Goal: Transaction & Acquisition: Book appointment/travel/reservation

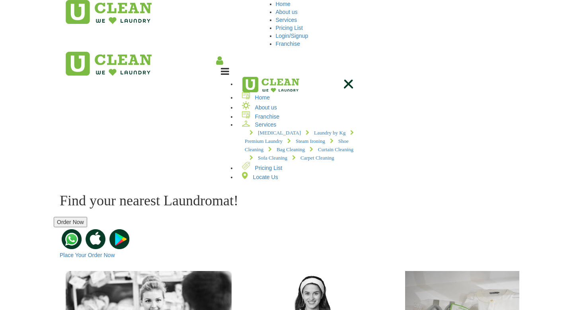
click at [87, 217] on button "Order Now" at bounding box center [70, 222] width 33 height 10
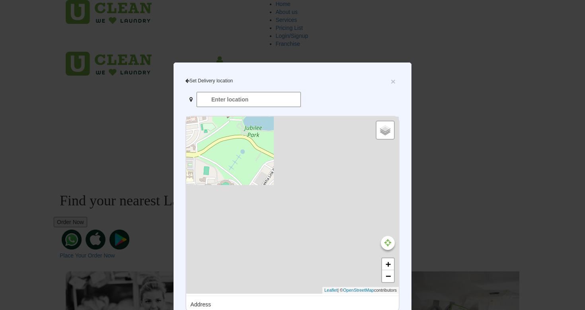
type input "Learning Center 1, Rd Number 1, Circuit House Area, Sonari, Jamshedpur, Jharkha…"
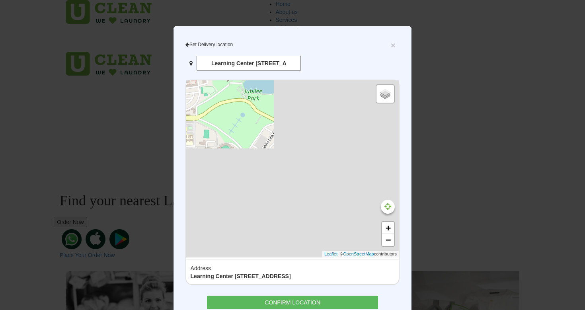
scroll to position [72, 0]
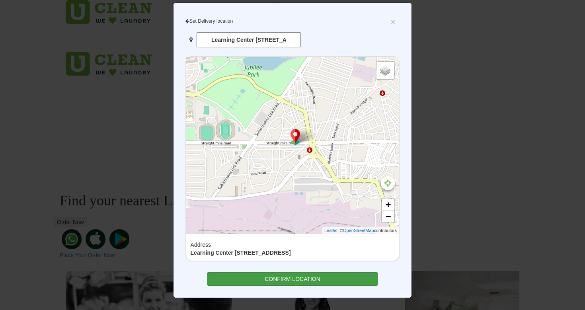
click at [268, 273] on div "CONFIRM LOCATION" at bounding box center [293, 279] width 172 height 14
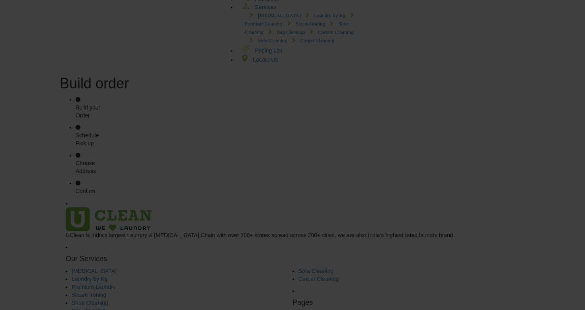
scroll to position [122, 0]
click at [303, 195] on section at bounding box center [292, 195] width 585 height 0
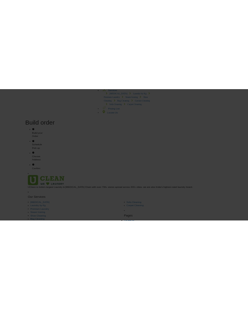
scroll to position [0, 0]
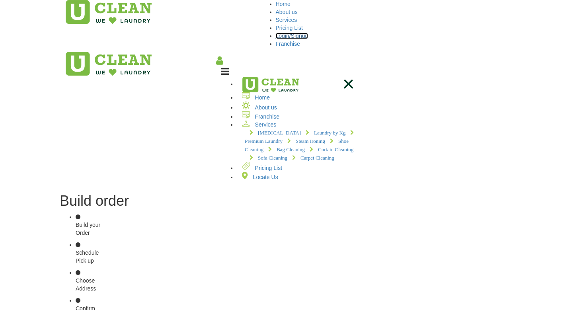
click at [248, 33] on link "Login/Signup" at bounding box center [292, 36] width 33 height 6
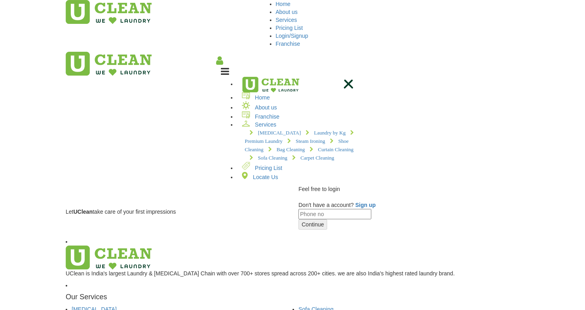
click at [248, 209] on input "tel" at bounding box center [335, 214] width 73 height 10
type input "6202371577"
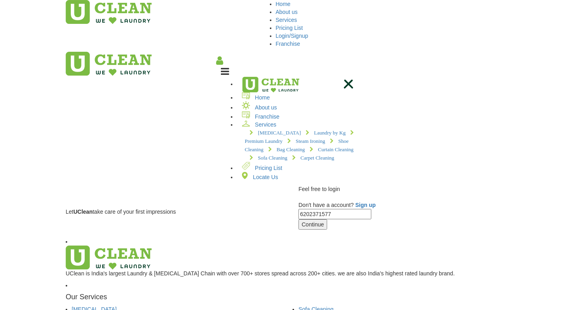
click at [248, 185] on div "Let UClean take care of your first impressions" at bounding box center [176, 200] width 221 height 31
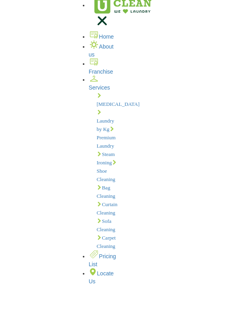
scroll to position [115, 0]
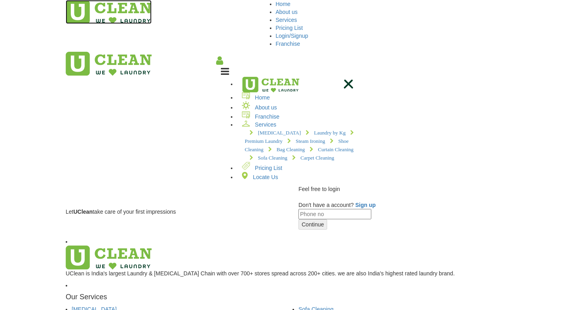
click at [66, 13] on img at bounding box center [109, 12] width 86 height 24
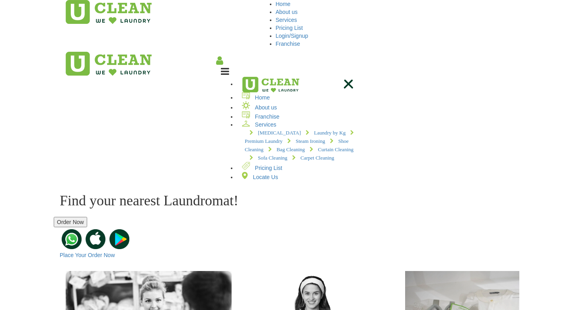
click at [87, 217] on button "Order Now" at bounding box center [70, 222] width 33 height 10
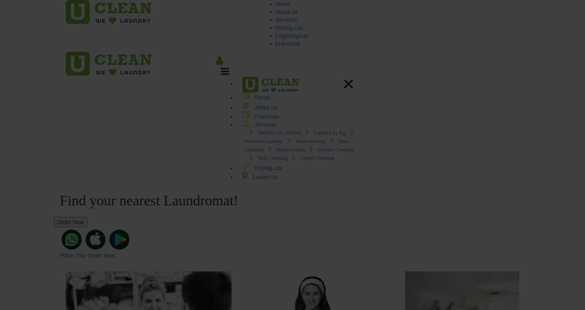
type input "XLRI, Learning Center 1, Rd Number 1, Circuit House Area, Sonari, Jamshedpur, J…"
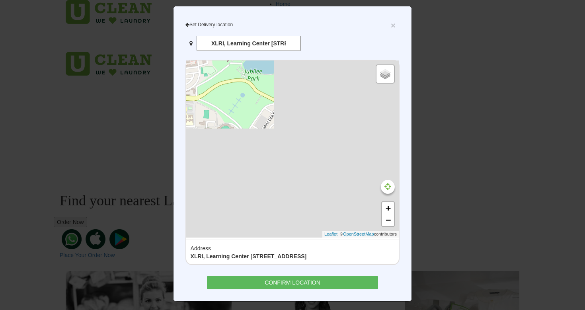
scroll to position [57, 0]
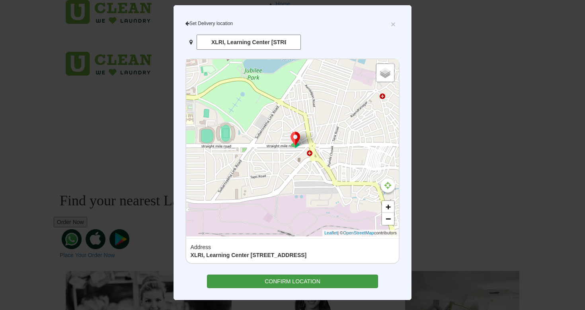
click at [289, 288] on div "CONFIRM LOCATION" at bounding box center [293, 282] width 172 height 14
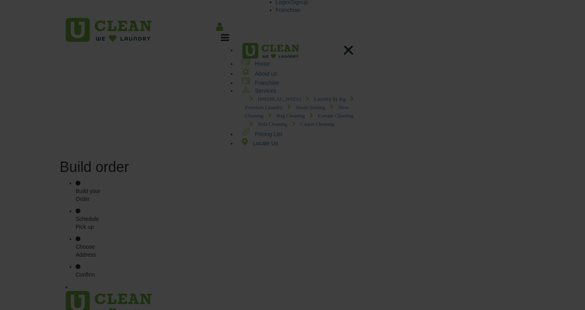
scroll to position [59, 0]
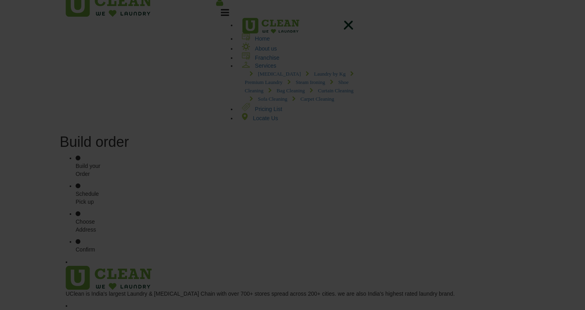
click at [272, 126] on section "Build order" at bounding box center [292, 140] width 585 height 28
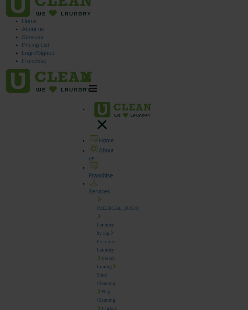
scroll to position [16, 0]
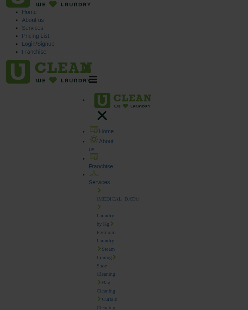
checkbox input "true"
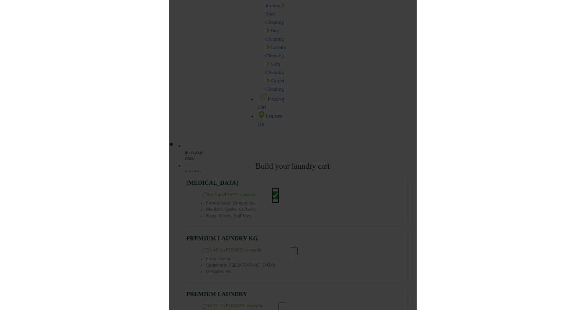
scroll to position [270, 0]
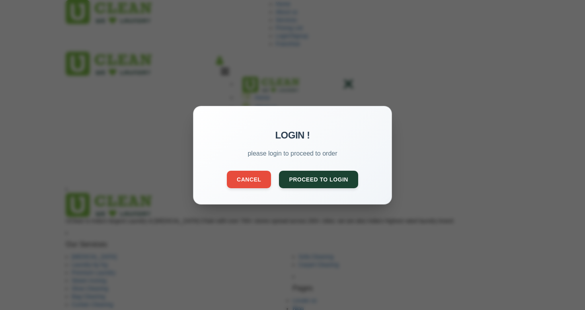
click at [356, 74] on div "LOGIN ! please login to proceed to order Cancel Proceed to Login" at bounding box center [292, 155] width 585 height 310
click at [258, 174] on button "Cancel" at bounding box center [249, 179] width 44 height 18
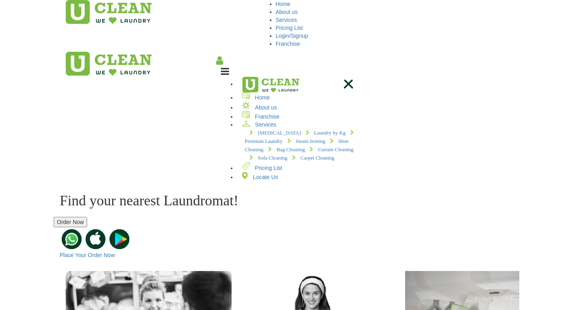
click at [87, 217] on button "Order Now" at bounding box center [70, 222] width 33 height 10
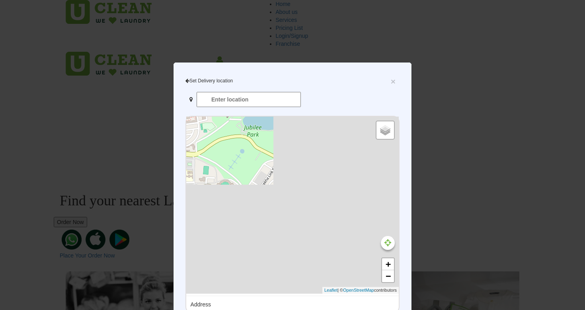
type input "XLRI, Learning Center 1, Rd Number 1, Circuit House Area, Sonari, Jamshedpur, J…"
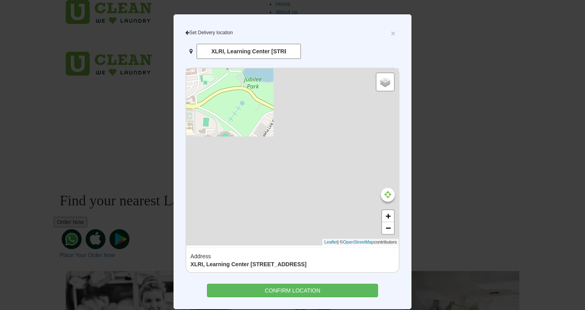
scroll to position [72, 0]
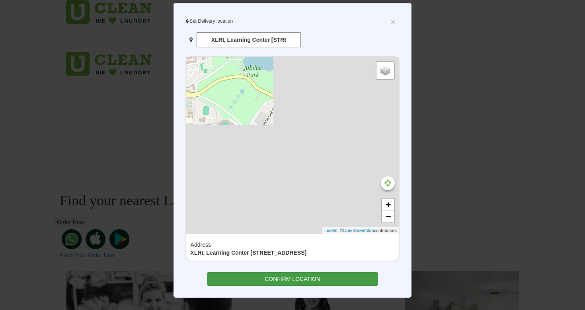
click at [292, 283] on div "CONFIRM LOCATION" at bounding box center [293, 279] width 172 height 14
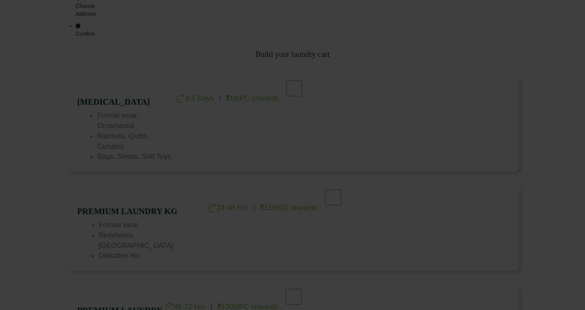
scroll to position [288, 0]
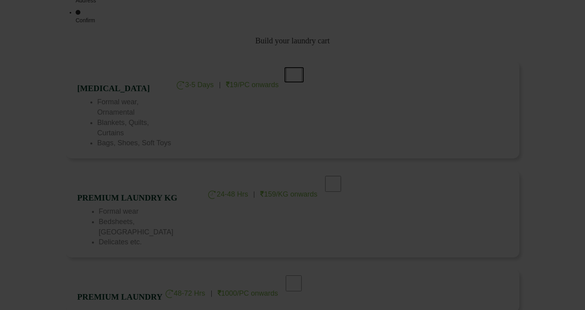
click at [304, 67] on input "checkbox" at bounding box center [294, 75] width 20 height 16
checkbox input "true"
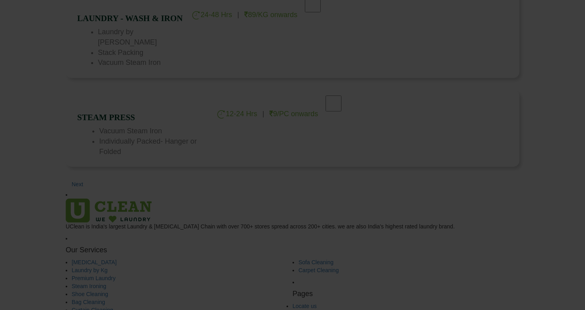
scroll to position [762, 0]
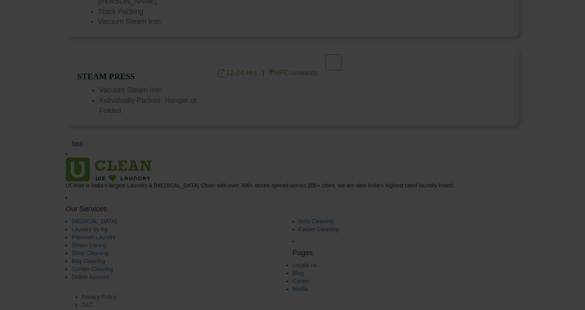
click at [95, 138] on img at bounding box center [89, 144] width 12 height 12
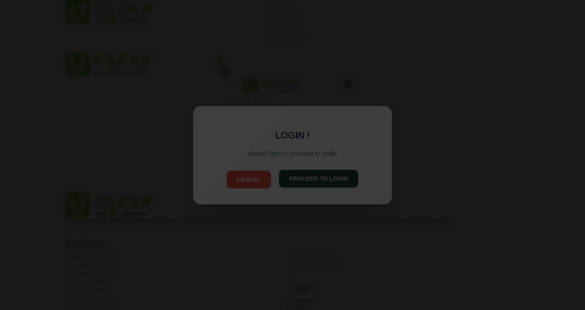
click at [327, 170] on button "Proceed to Login" at bounding box center [318, 179] width 79 height 18
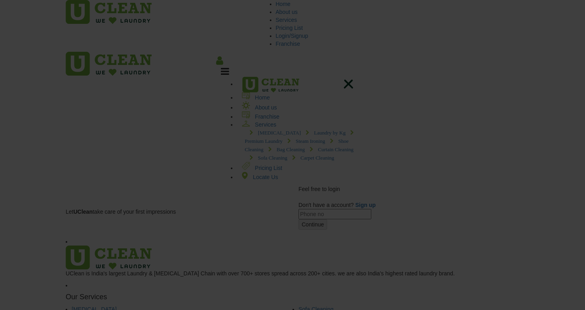
click at [369, 209] on input "tel" at bounding box center [335, 214] width 73 height 10
type input "6202371577"
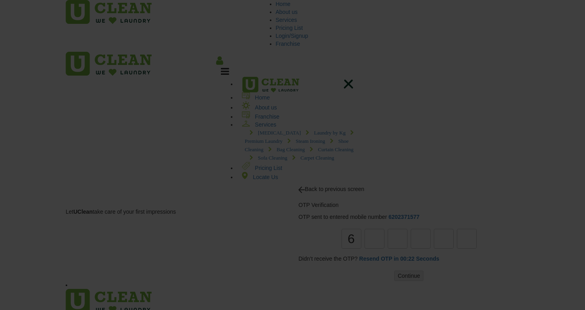
type input "6"
type input "2"
type input "6"
type input "3"
type input "5"
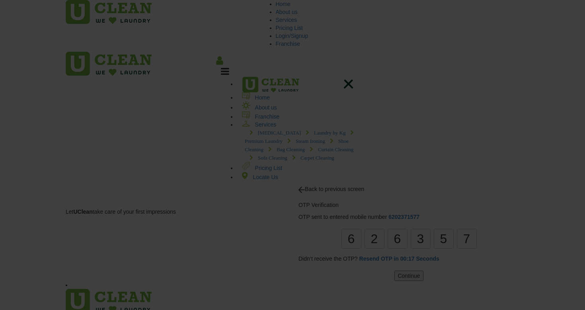
type input "7"
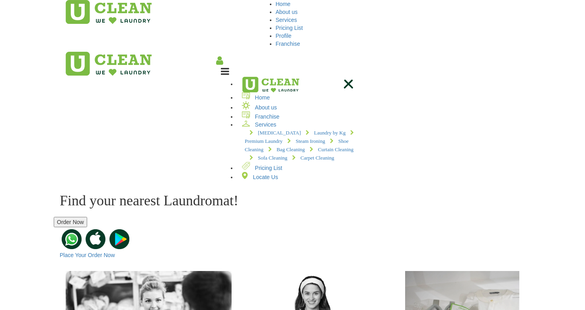
click at [87, 217] on button "Order Now" at bounding box center [70, 222] width 33 height 10
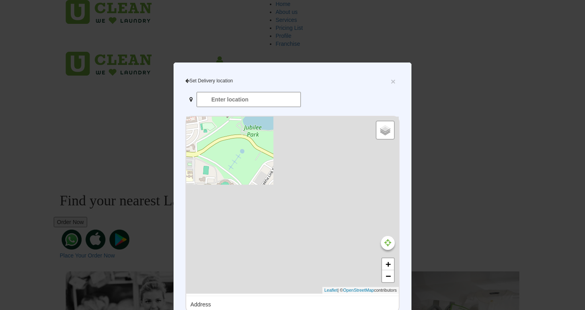
type input "XLRI, Learning Center 1, Rd Number 1, Circuit House Area, Sonari, Jamshedpur, J…"
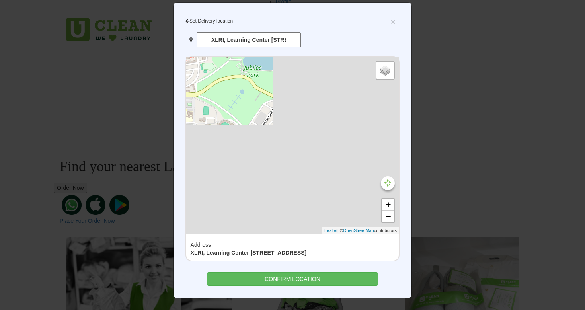
scroll to position [41, 0]
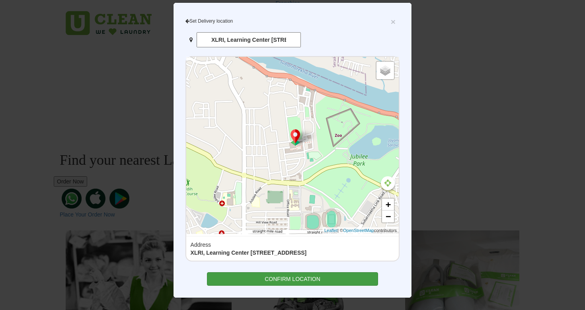
click at [282, 275] on div "CONFIRM LOCATION" at bounding box center [293, 279] width 172 height 14
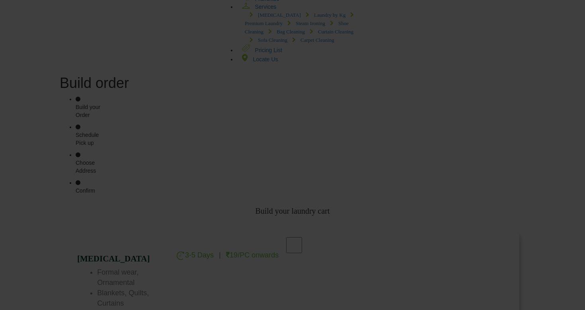
scroll to position [177, 0]
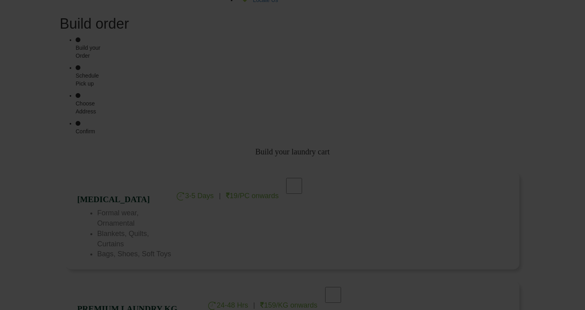
click at [307, 178] on div at bounding box center [294, 189] width 25 height 22
click at [304, 178] on input "checkbox" at bounding box center [294, 186] width 20 height 16
checkbox input "true"
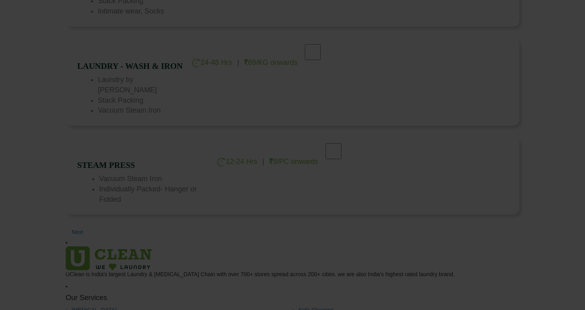
scroll to position [677, 0]
click at [95, 222] on img at bounding box center [89, 228] width 12 height 12
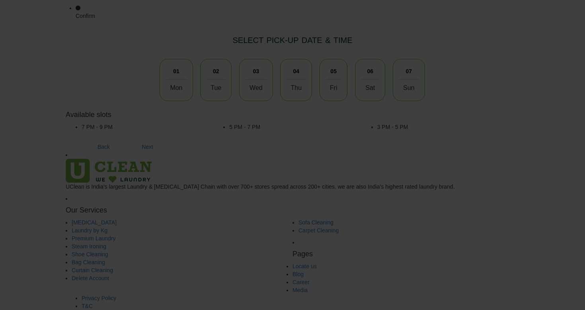
scroll to position [268, 0]
click at [169, 61] on span "01" at bounding box center [176, 69] width 14 height 16
click at [378, 124] on li "3 PM - 5 PM" at bounding box center [449, 124] width 142 height 8
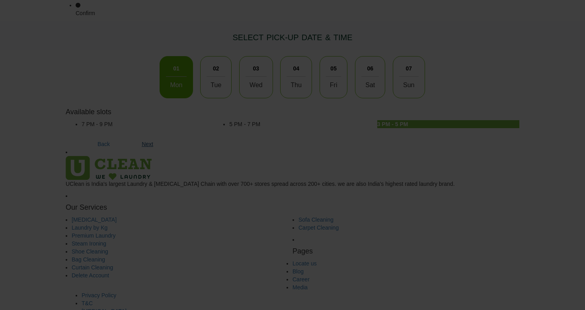
click at [153, 147] on link "Next" at bounding box center [148, 144] width 12 height 6
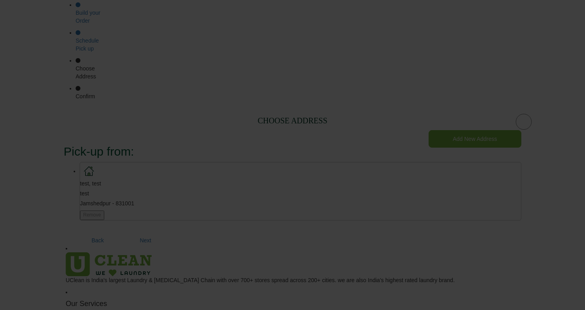
scroll to position [208, 0]
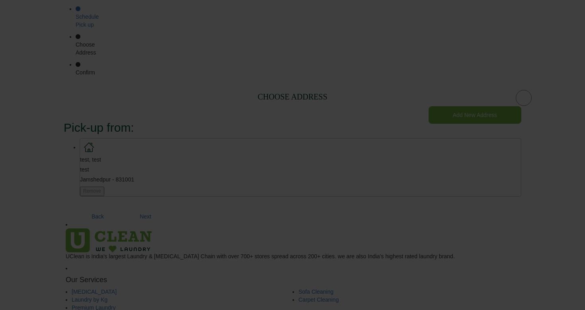
click at [381, 138] on li "test, test test Jamshedpur - 831001 Remove" at bounding box center [301, 167] width 442 height 58
click at [525, 106] on input "radio" at bounding box center [524, 98] width 466 height 16
radio input "true"
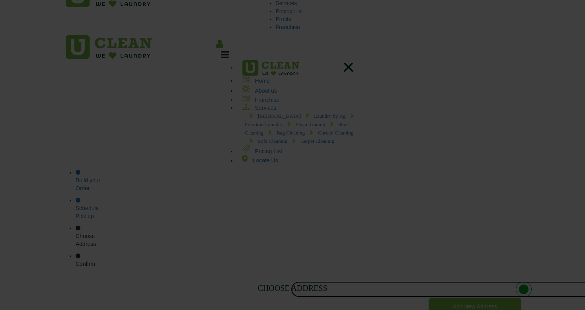
scroll to position [0, 0]
